Goal: Understand process/instructions: Learn about a topic

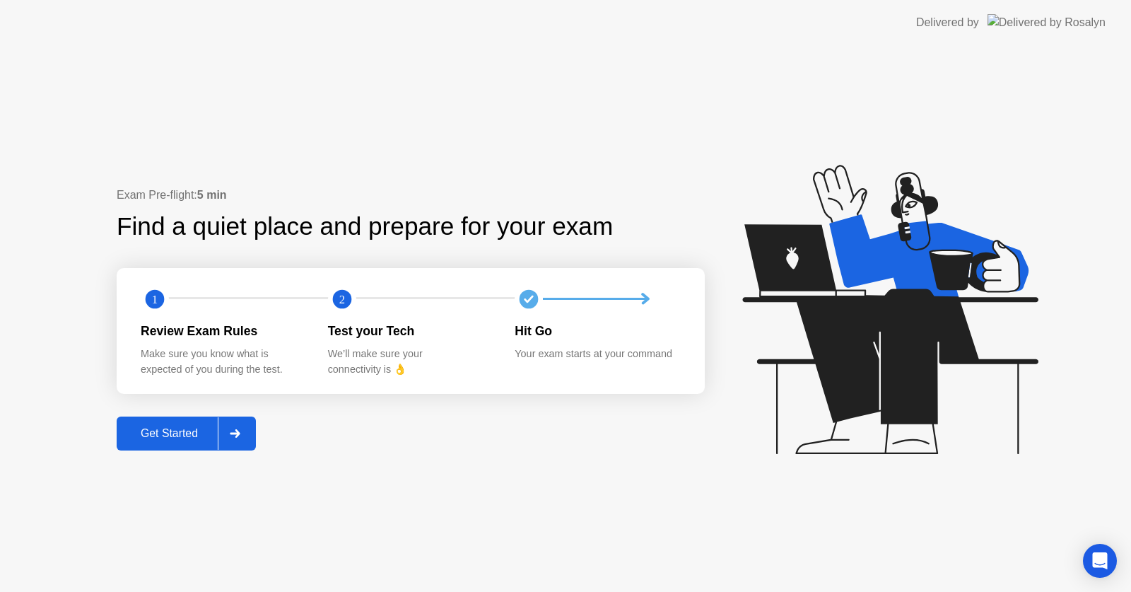
click at [165, 438] on div "Get Started" at bounding box center [169, 433] width 97 height 13
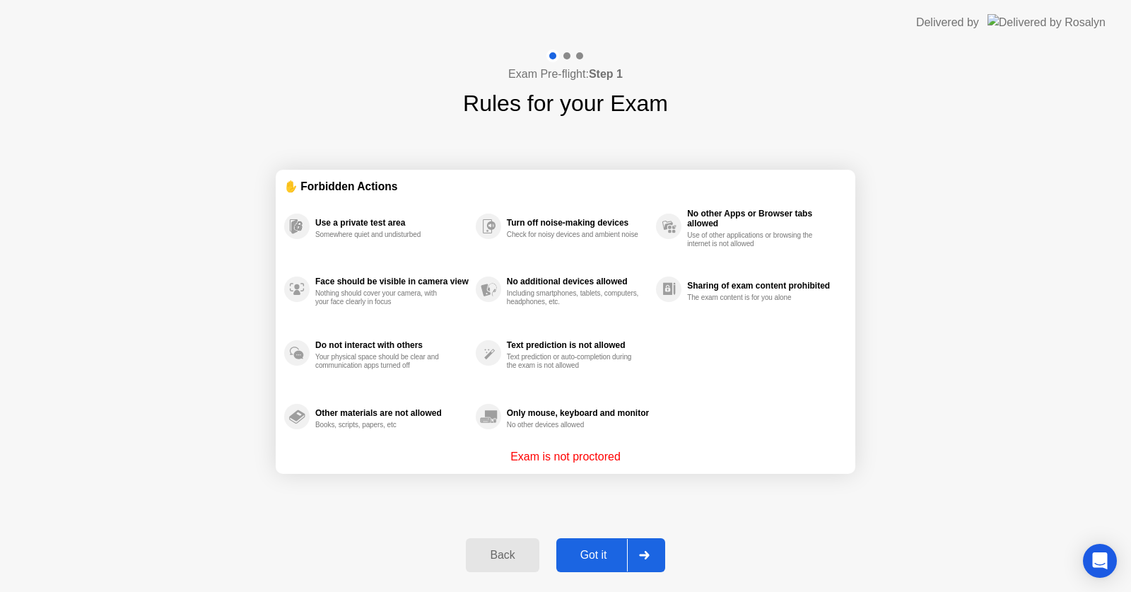
click at [596, 560] on div "Got it" at bounding box center [594, 555] width 66 height 13
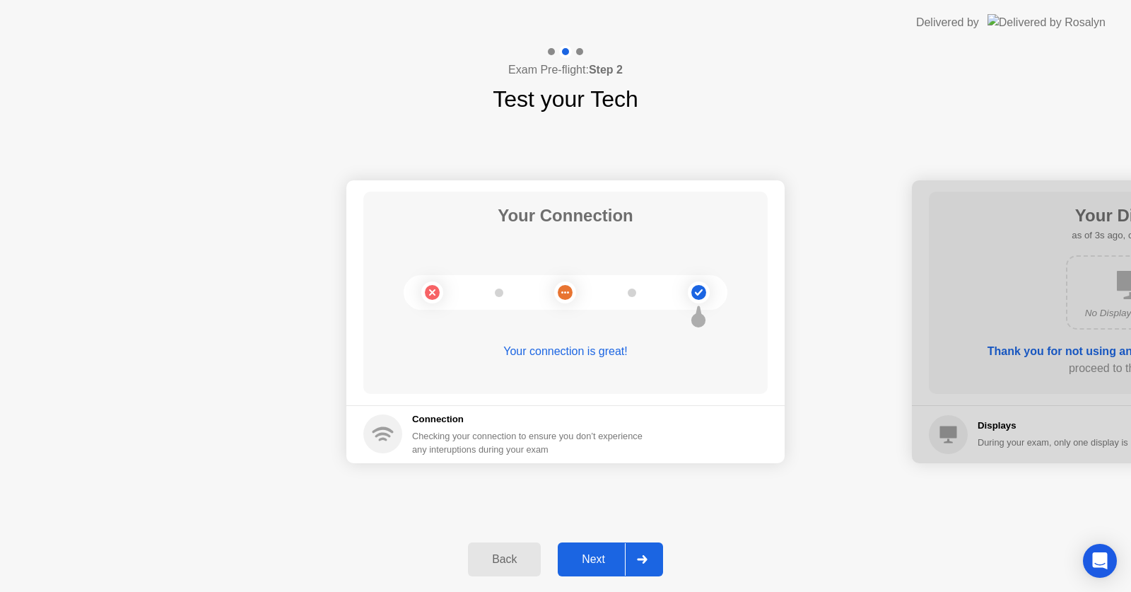
click at [597, 563] on div "Next" at bounding box center [593, 559] width 63 height 13
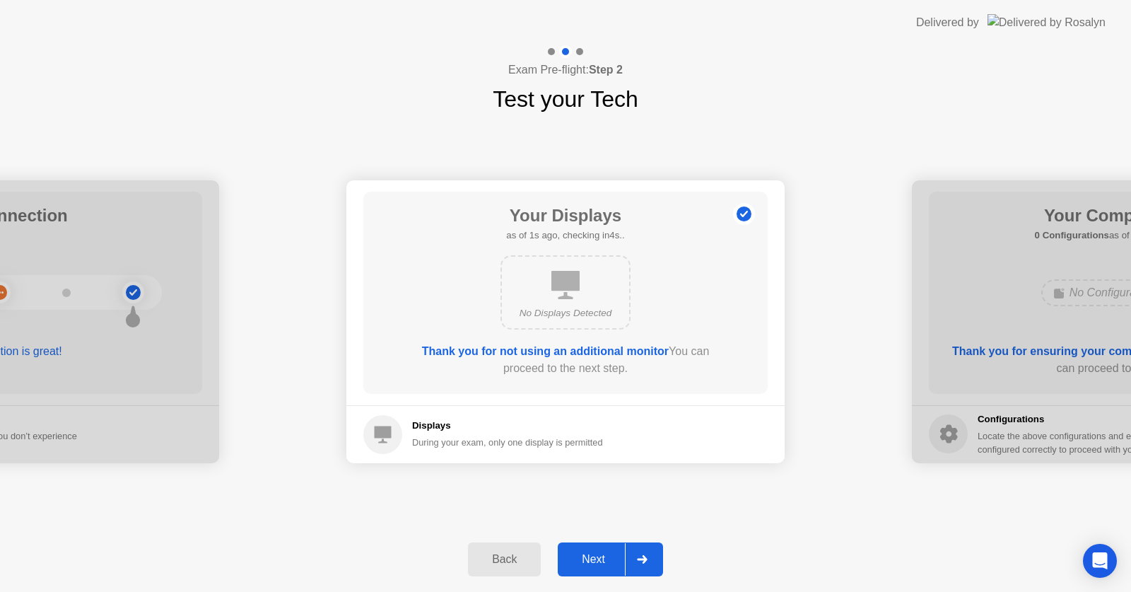
click at [597, 563] on div "Next" at bounding box center [593, 559] width 63 height 13
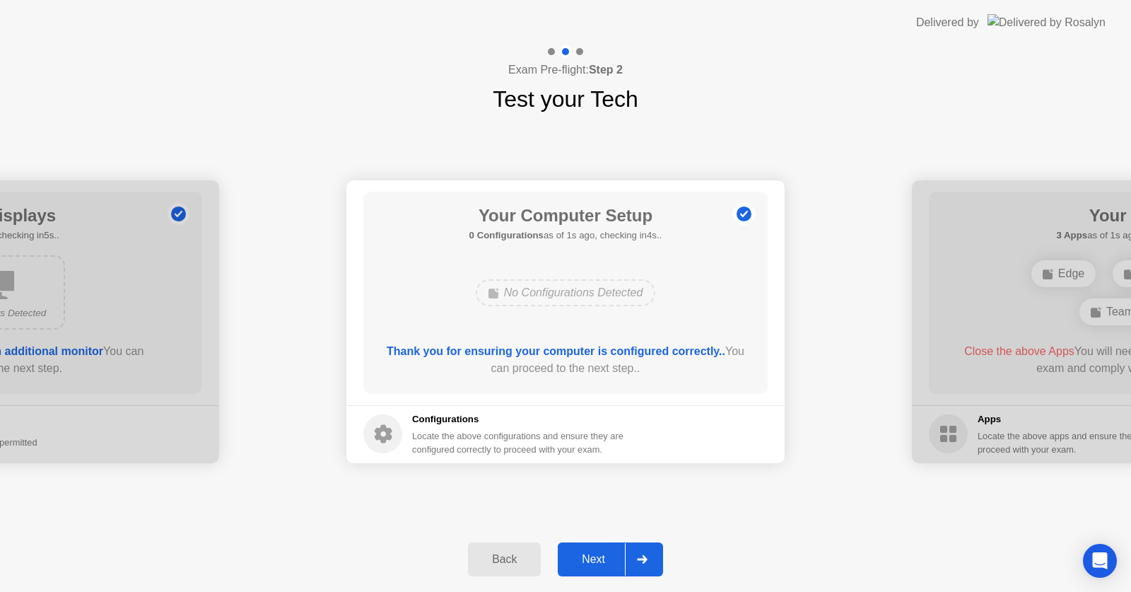
click at [596, 562] on div "Next" at bounding box center [593, 559] width 63 height 13
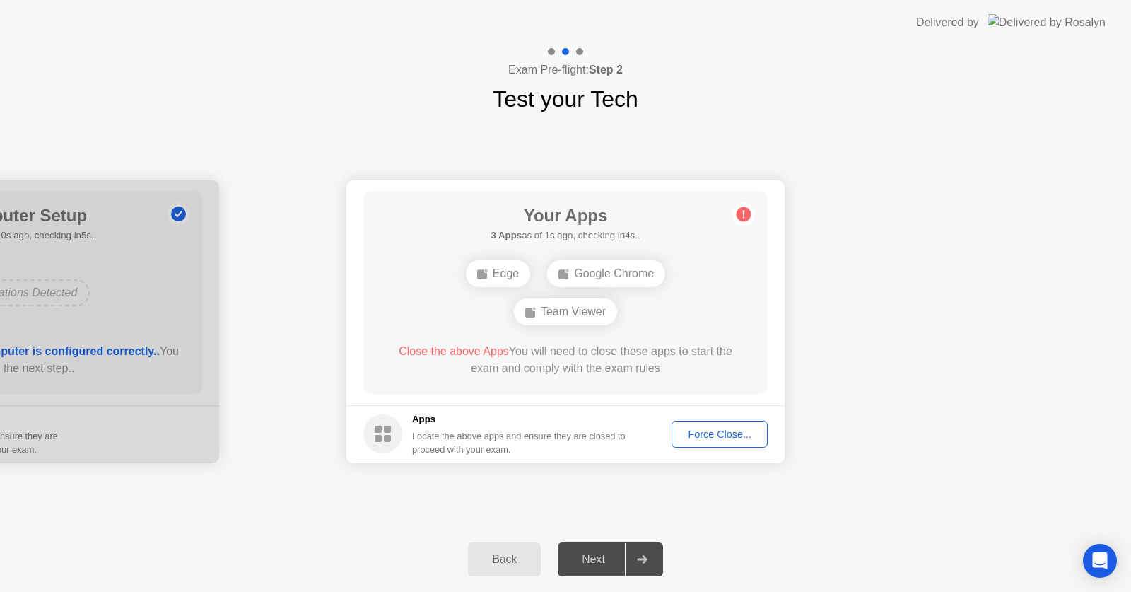
click at [733, 435] on div "Force Close..." at bounding box center [720, 433] width 86 height 11
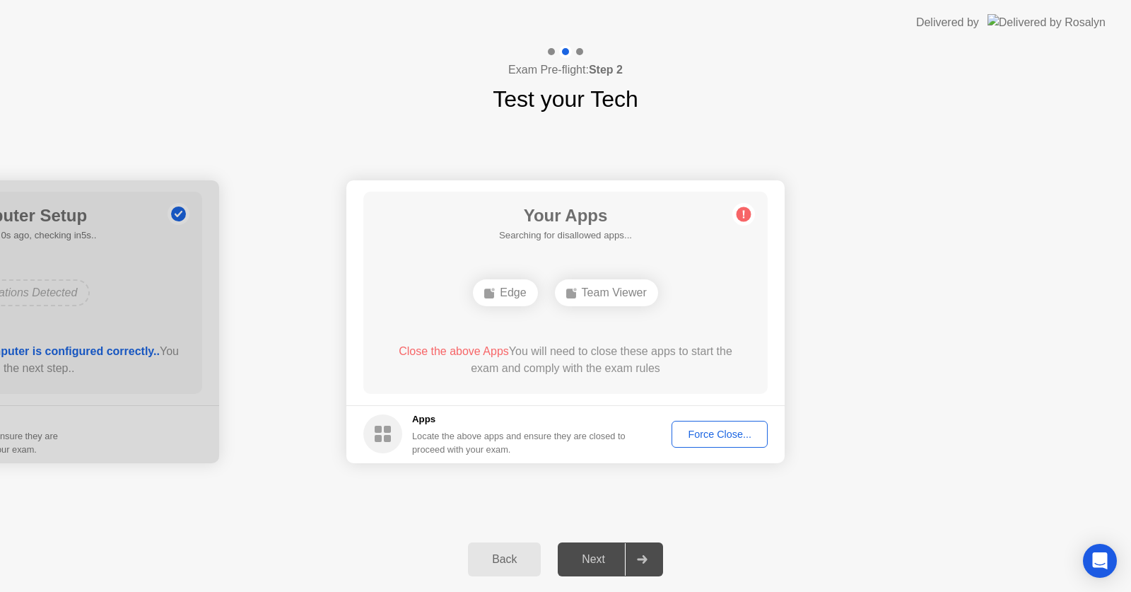
click at [716, 436] on div "Force Close..." at bounding box center [720, 433] width 86 height 11
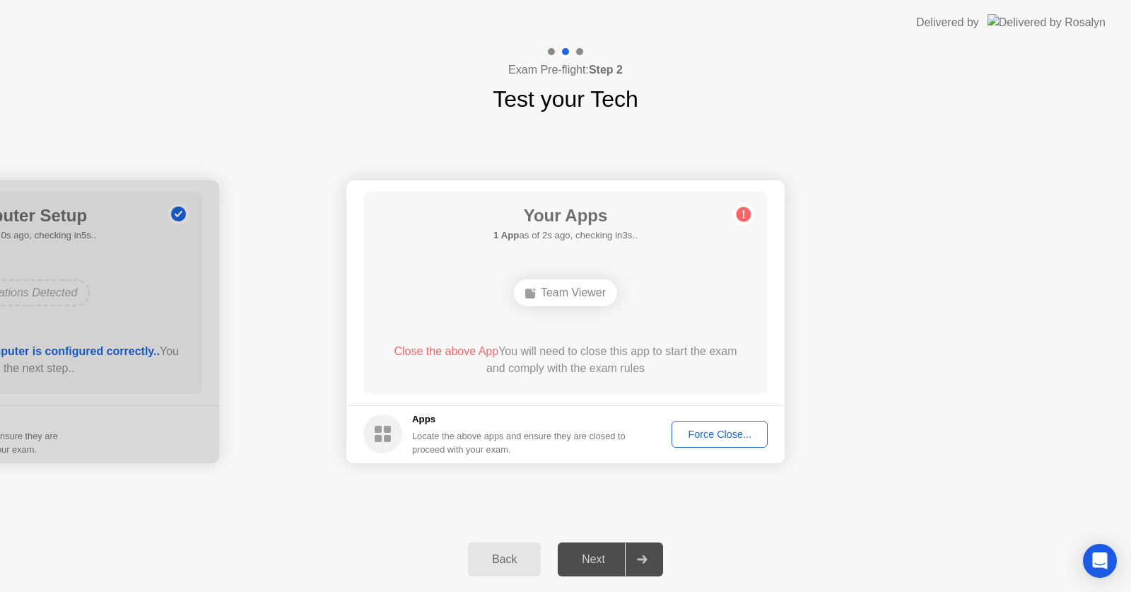
click at [493, 573] on button "Back" at bounding box center [504, 559] width 73 height 34
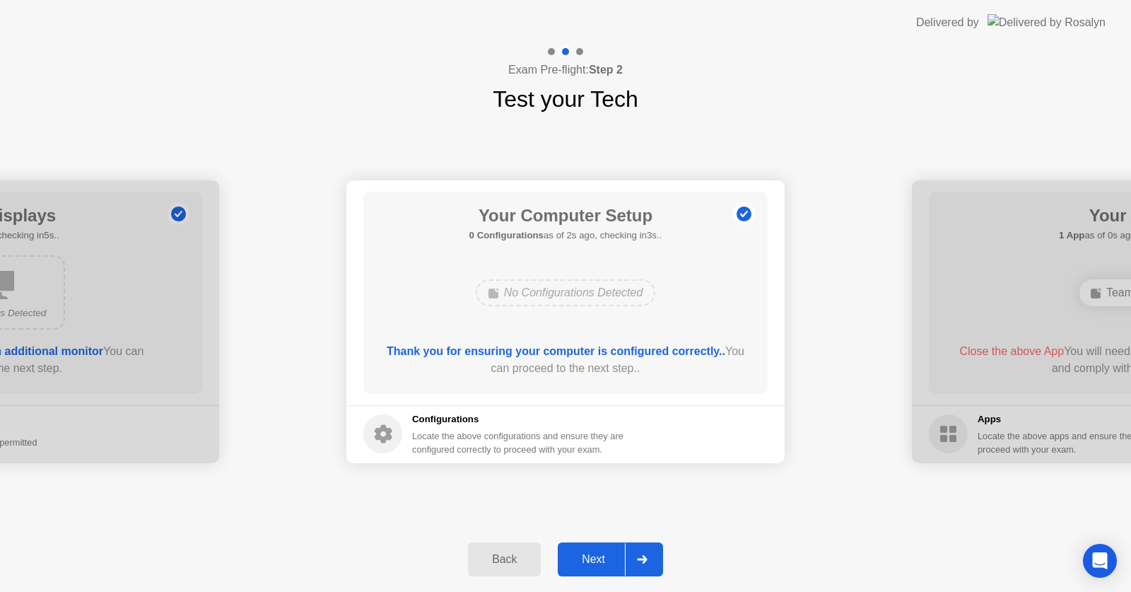
click at [590, 561] on div "Next" at bounding box center [593, 559] width 63 height 13
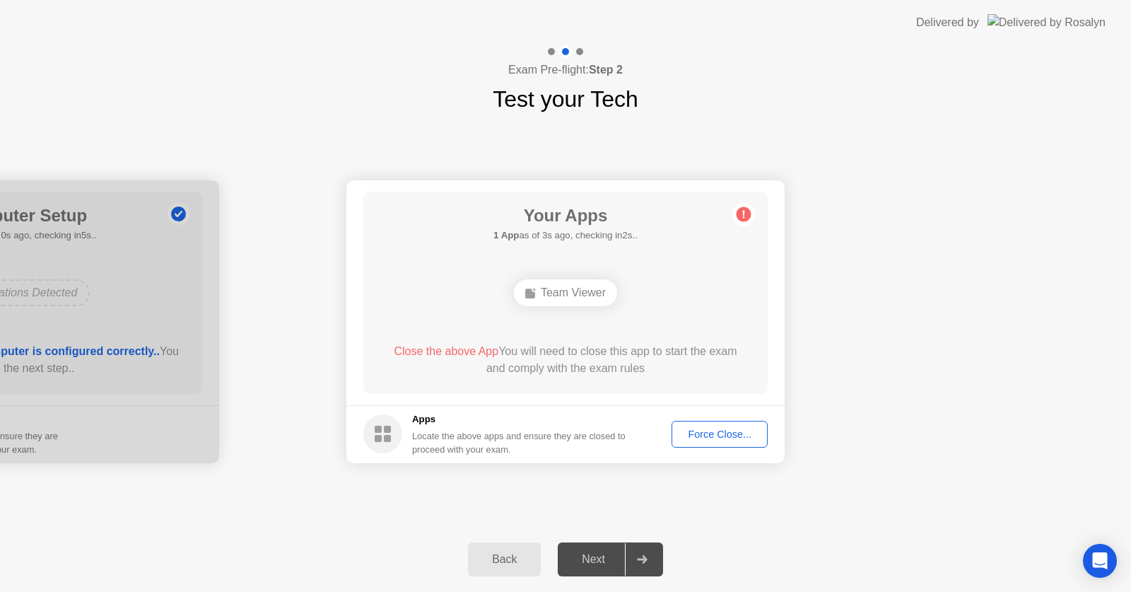
click at [698, 424] on button "Force Close..." at bounding box center [720, 434] width 96 height 27
